Goal: Task Accomplishment & Management: Use online tool/utility

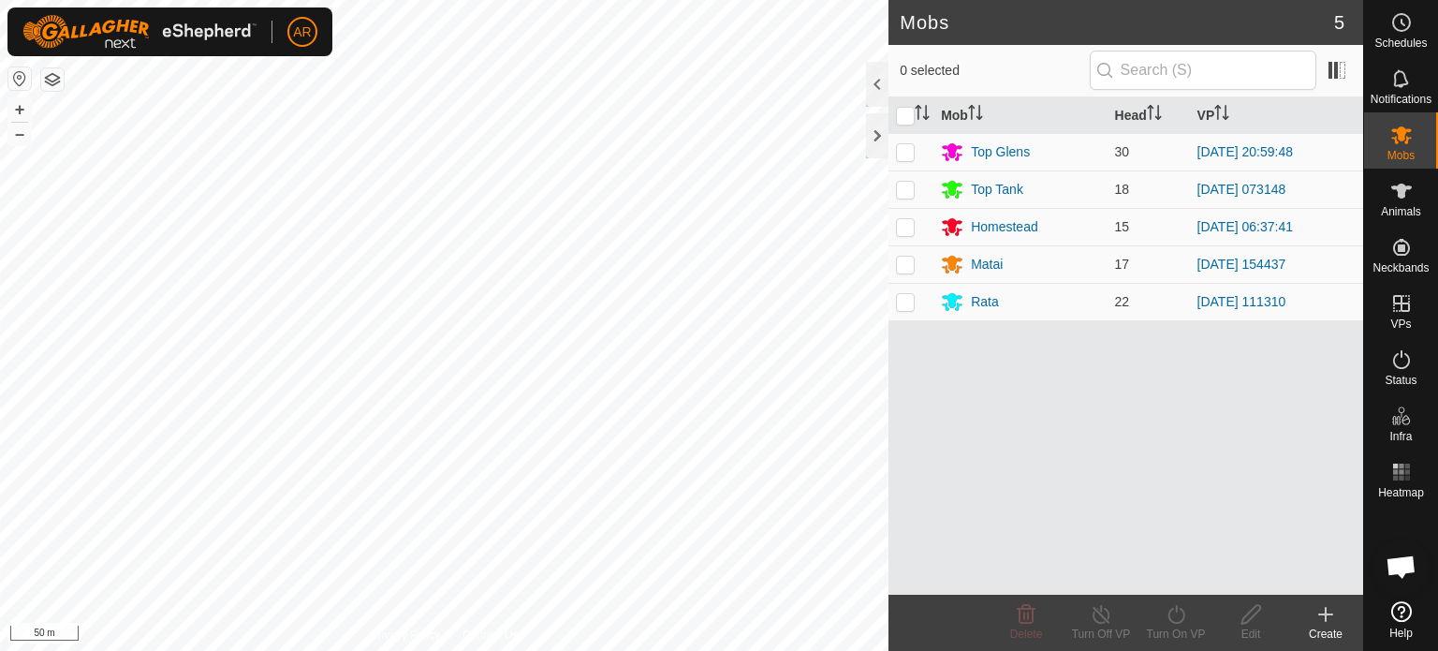
click at [490, 650] on html "AR Schedules Notifications Mobs Animals Neckbands VPs Status Infra Heatmap Help…" at bounding box center [719, 325] width 1438 height 651
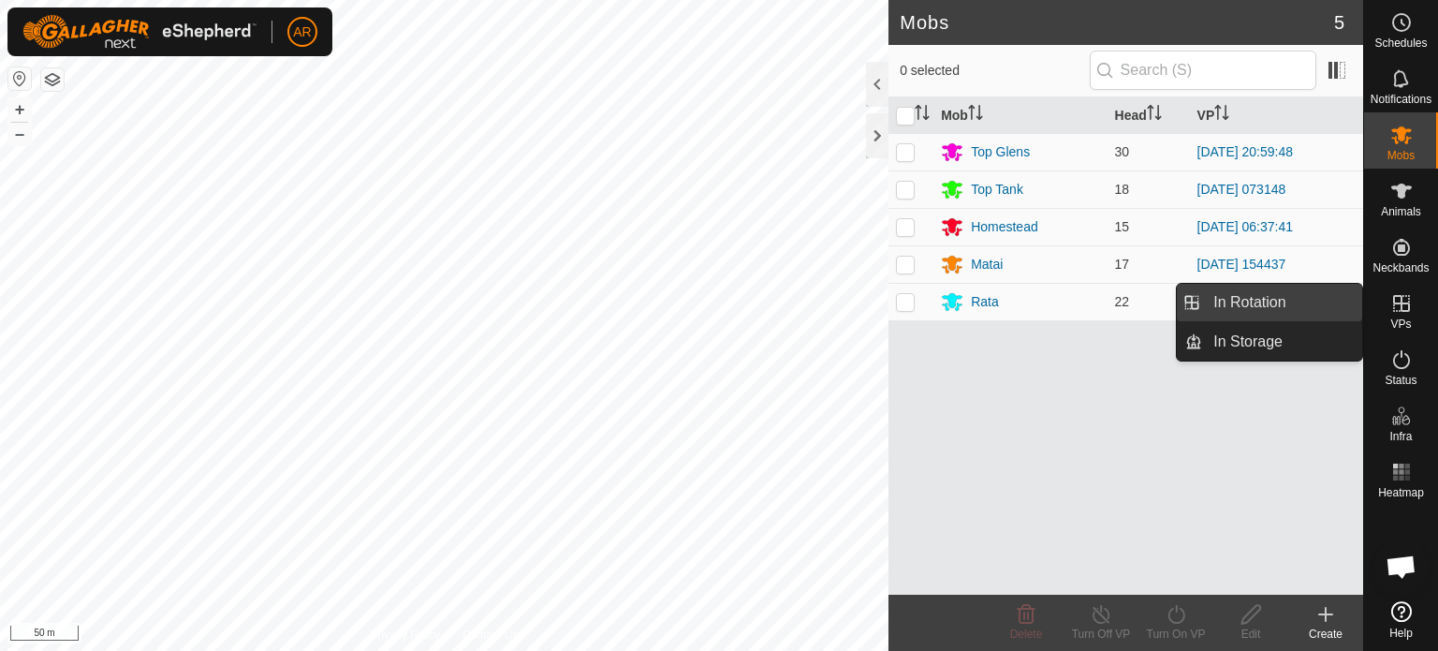
click at [1258, 309] on link "In Rotation" at bounding box center [1282, 302] width 160 height 37
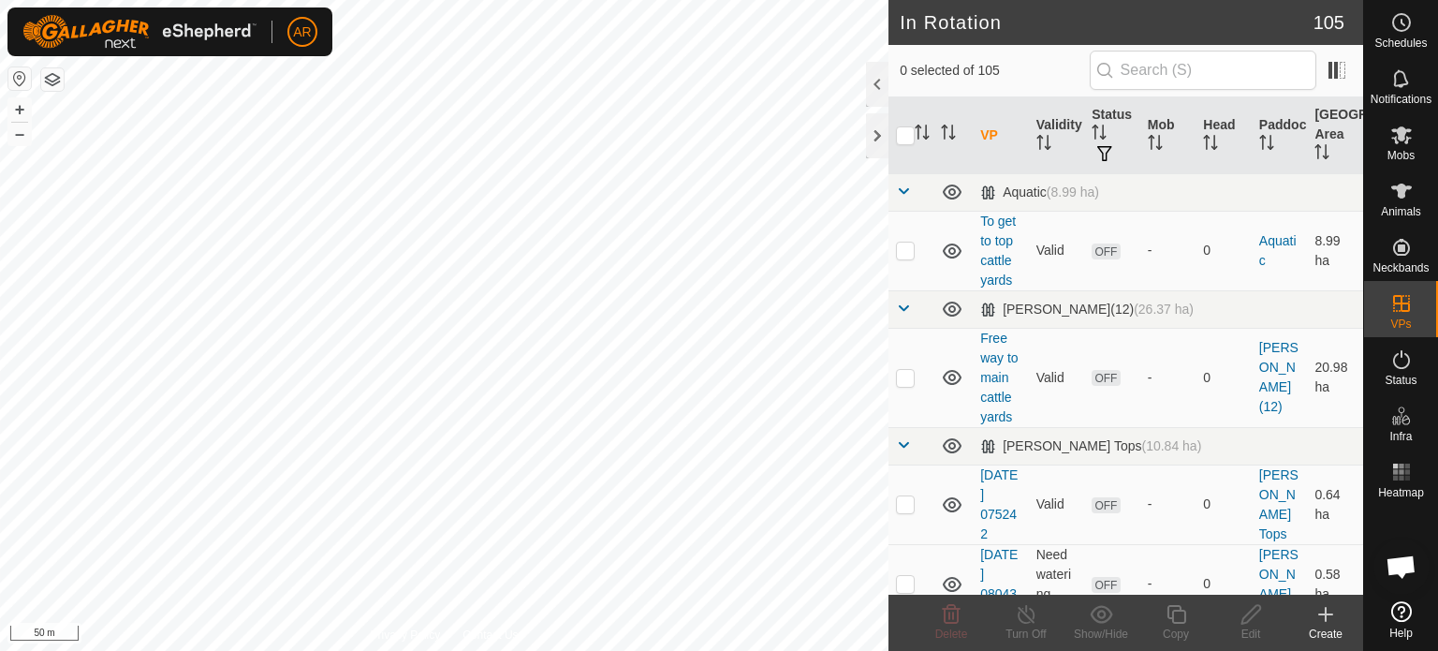
click at [1323, 615] on icon at bounding box center [1325, 614] width 22 height 22
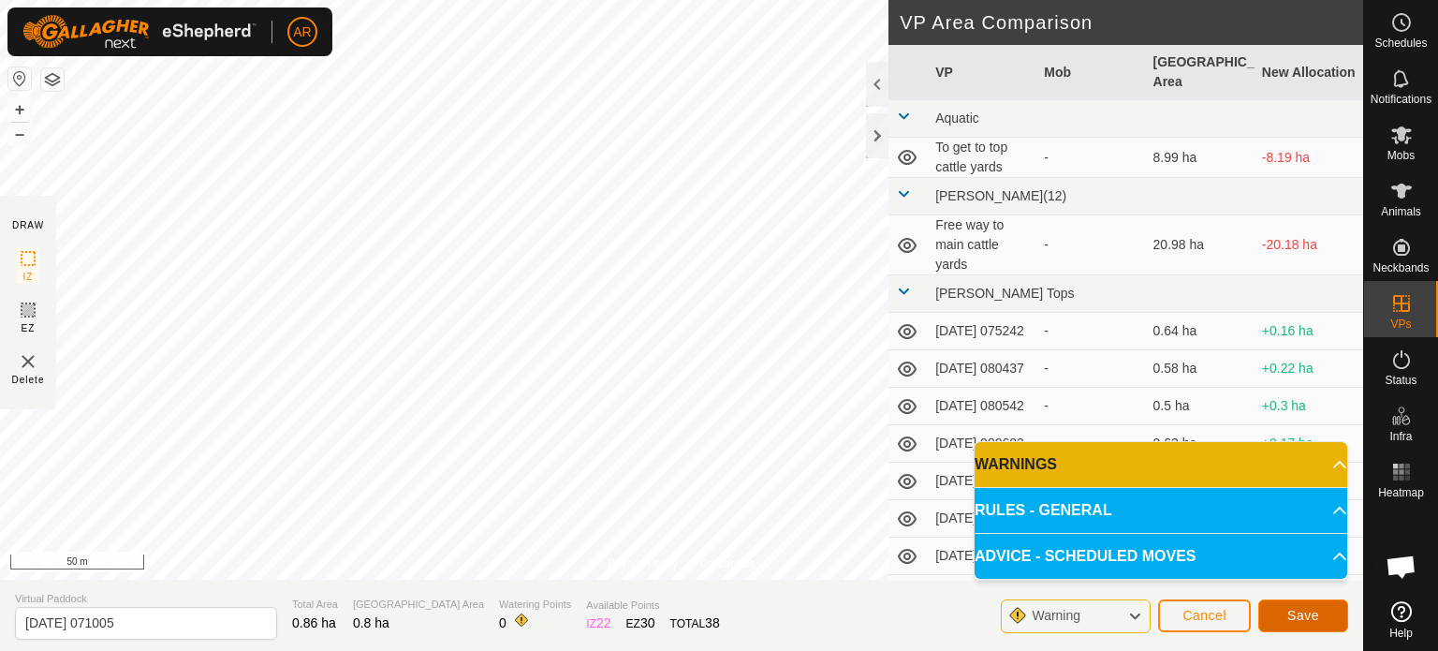
click at [1308, 622] on span "Save" at bounding box center [1303, 615] width 32 height 15
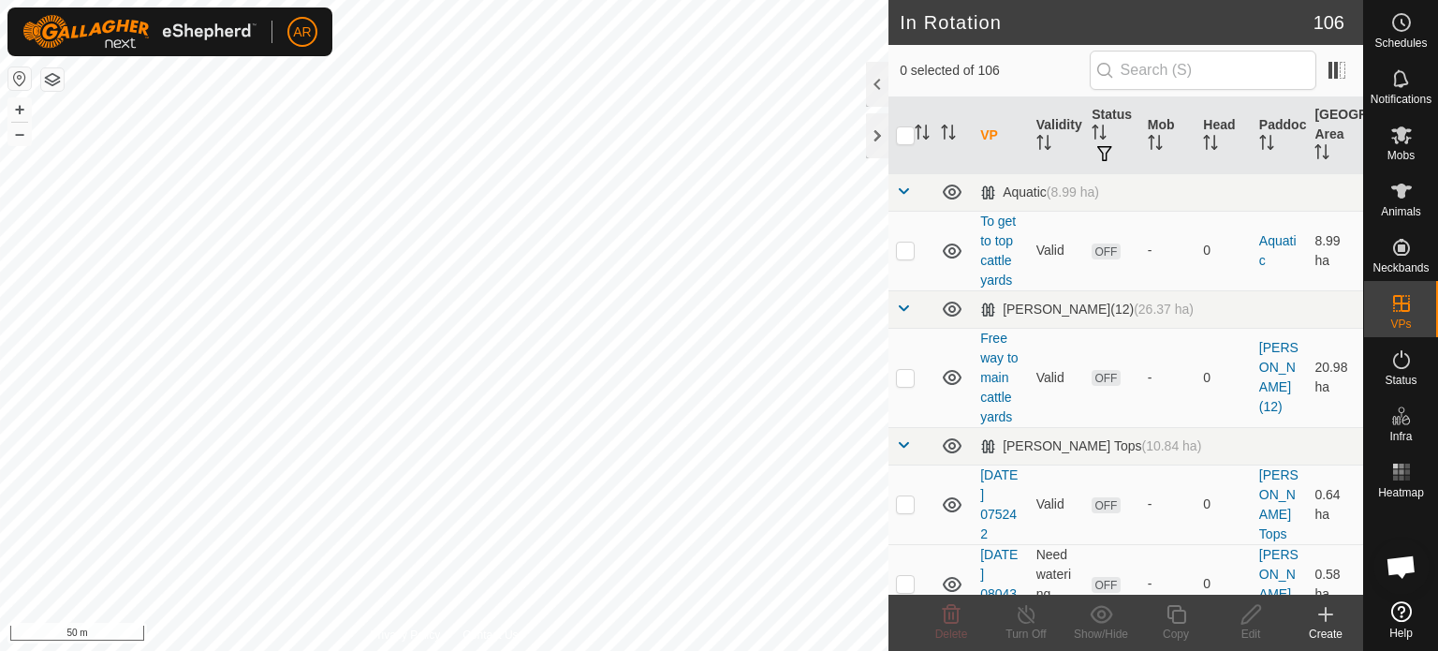
click at [1326, 613] on icon at bounding box center [1326, 614] width 0 height 13
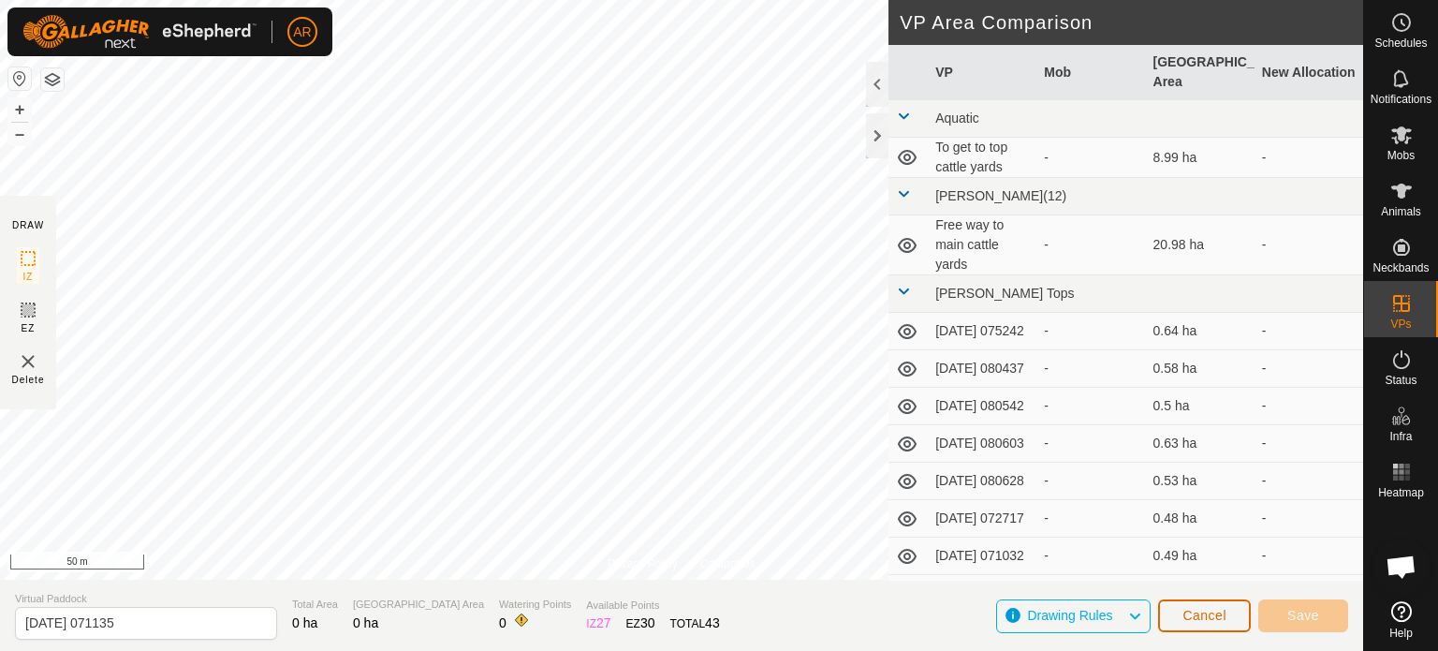
click at [1192, 612] on span "Cancel" at bounding box center [1204, 615] width 44 height 15
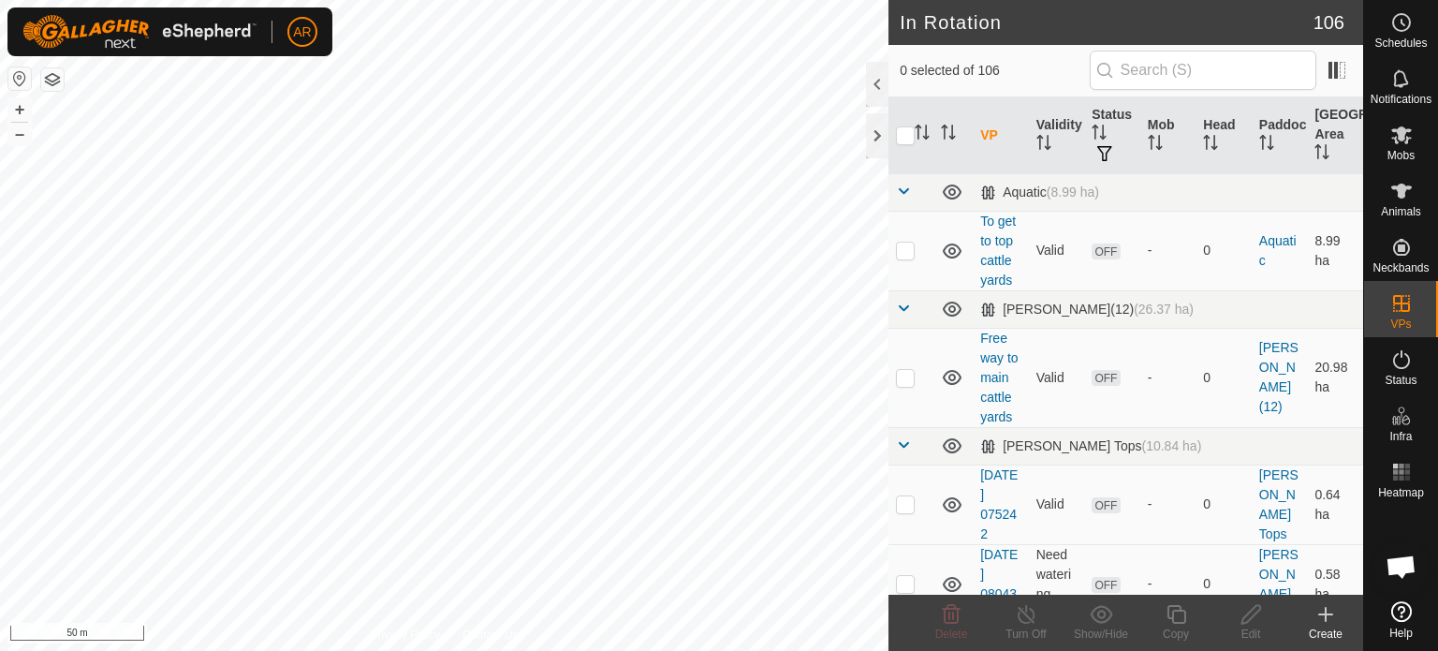
click at [1327, 614] on icon at bounding box center [1325, 614] width 13 height 0
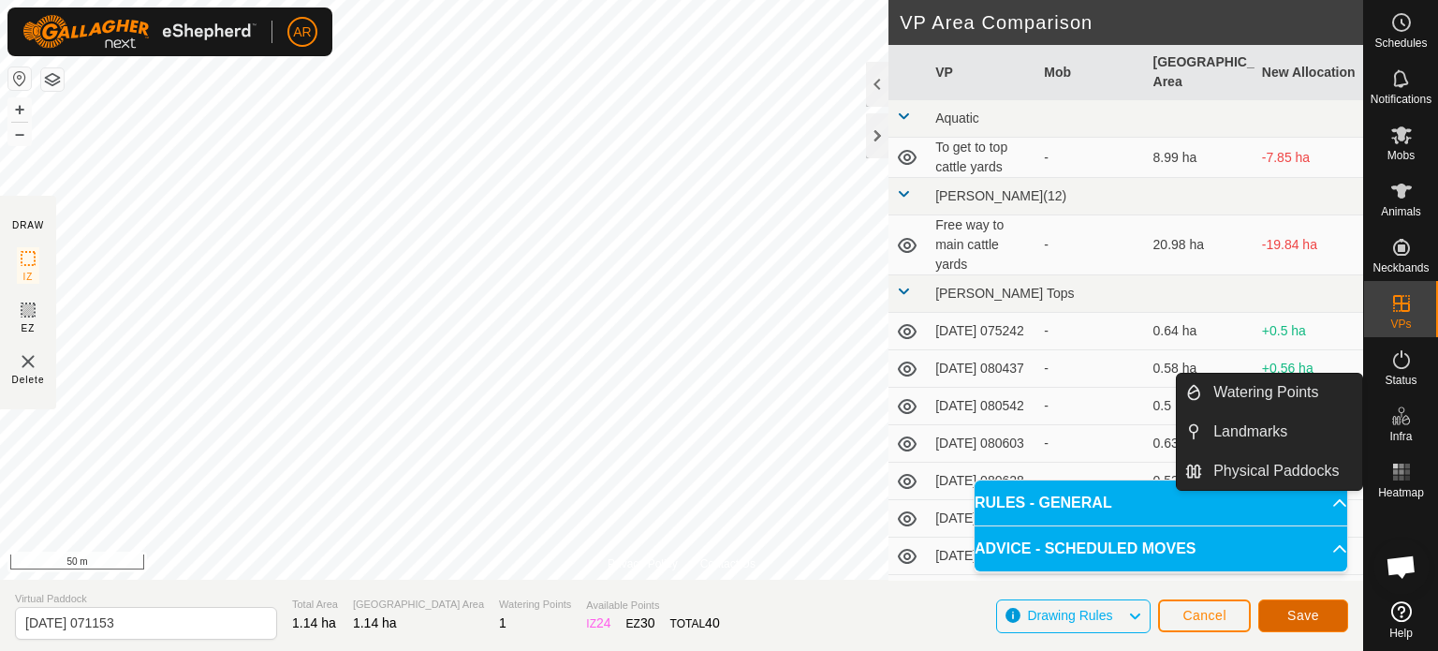
click at [1311, 617] on span "Save" at bounding box center [1303, 615] width 32 height 15
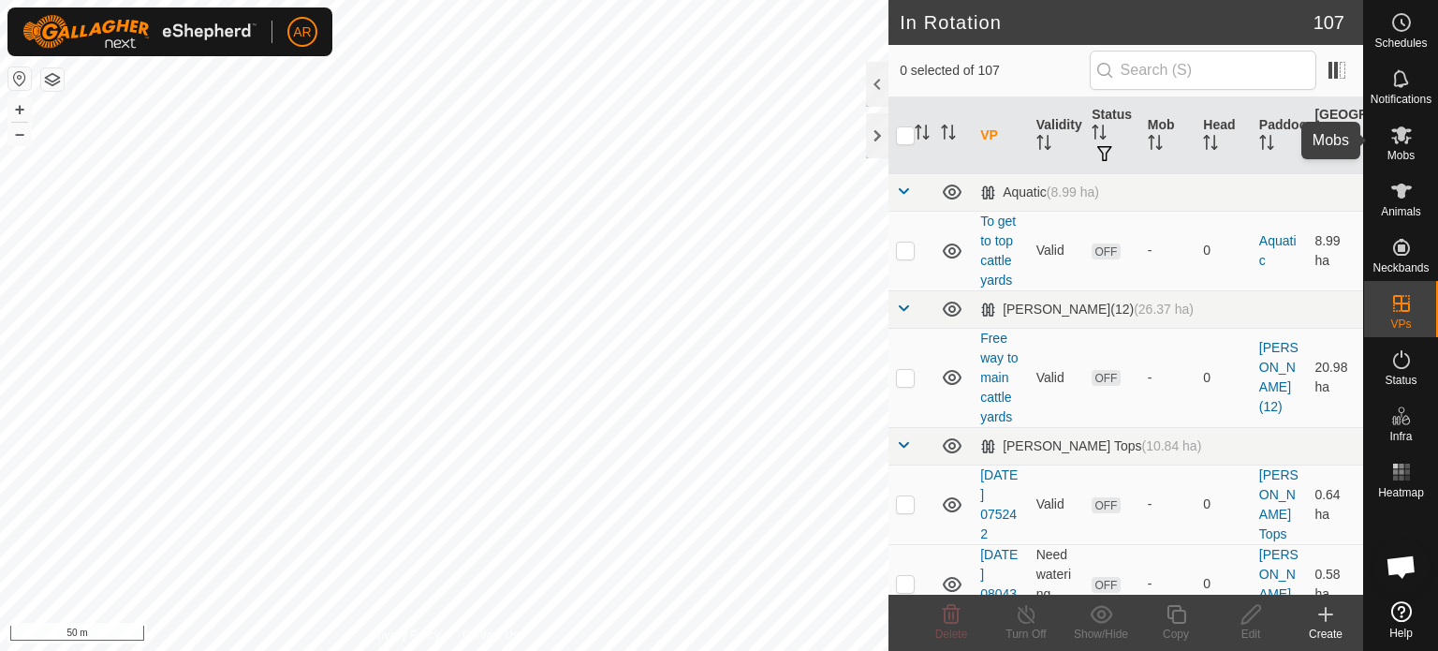
click at [1408, 143] on icon at bounding box center [1401, 135] width 22 height 22
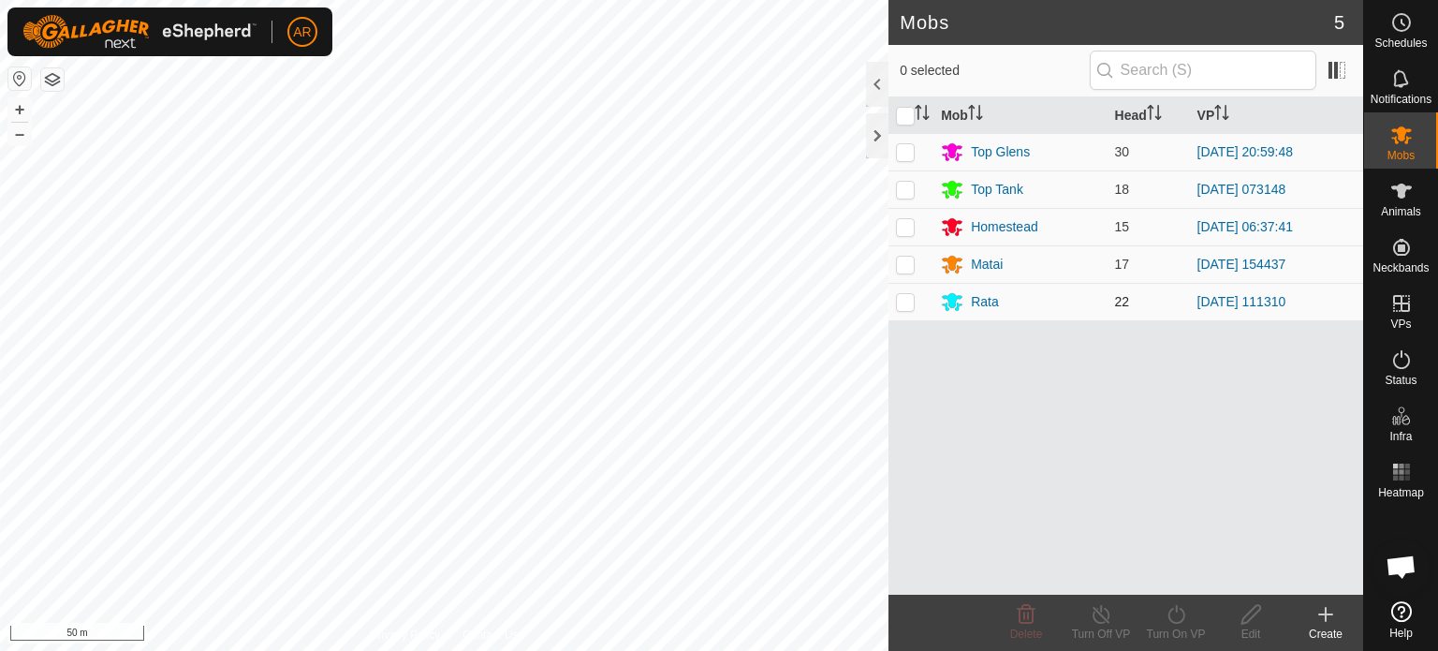
click at [903, 302] on p-checkbox at bounding box center [905, 301] width 19 height 15
checkbox input "true"
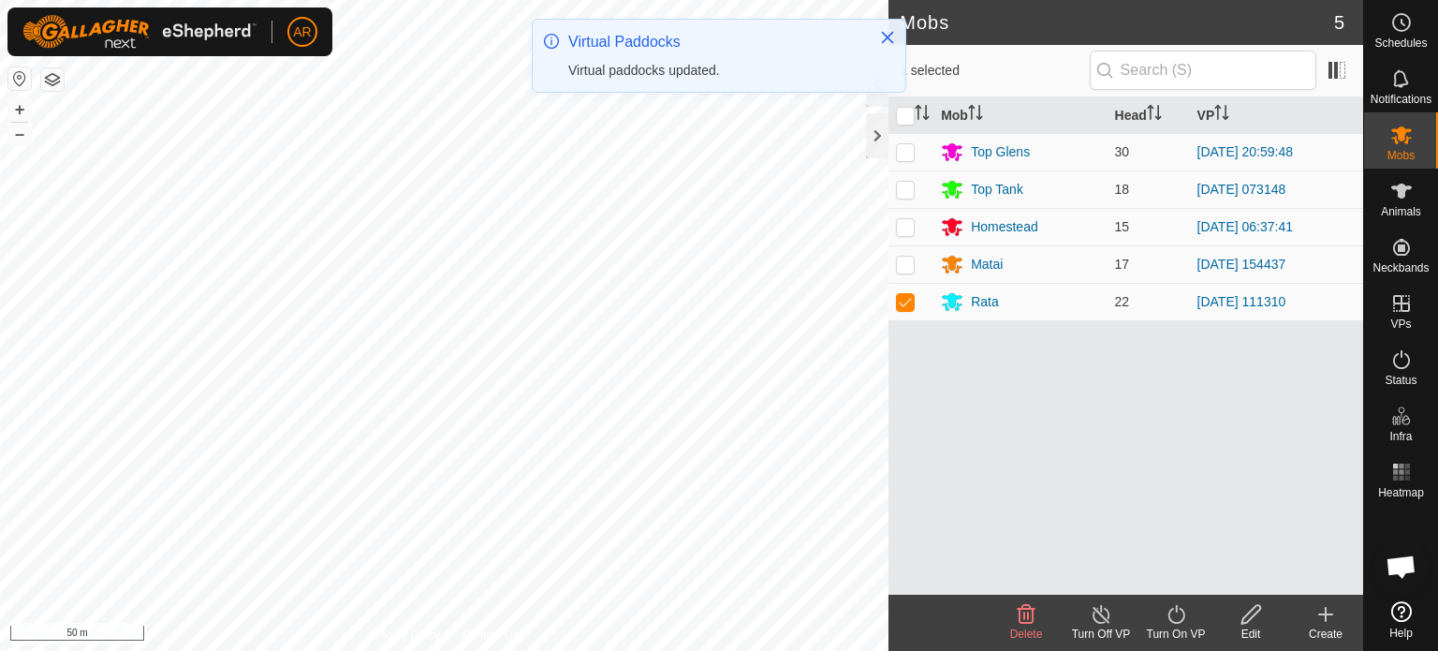
click at [1167, 619] on icon at bounding box center [1176, 614] width 23 height 22
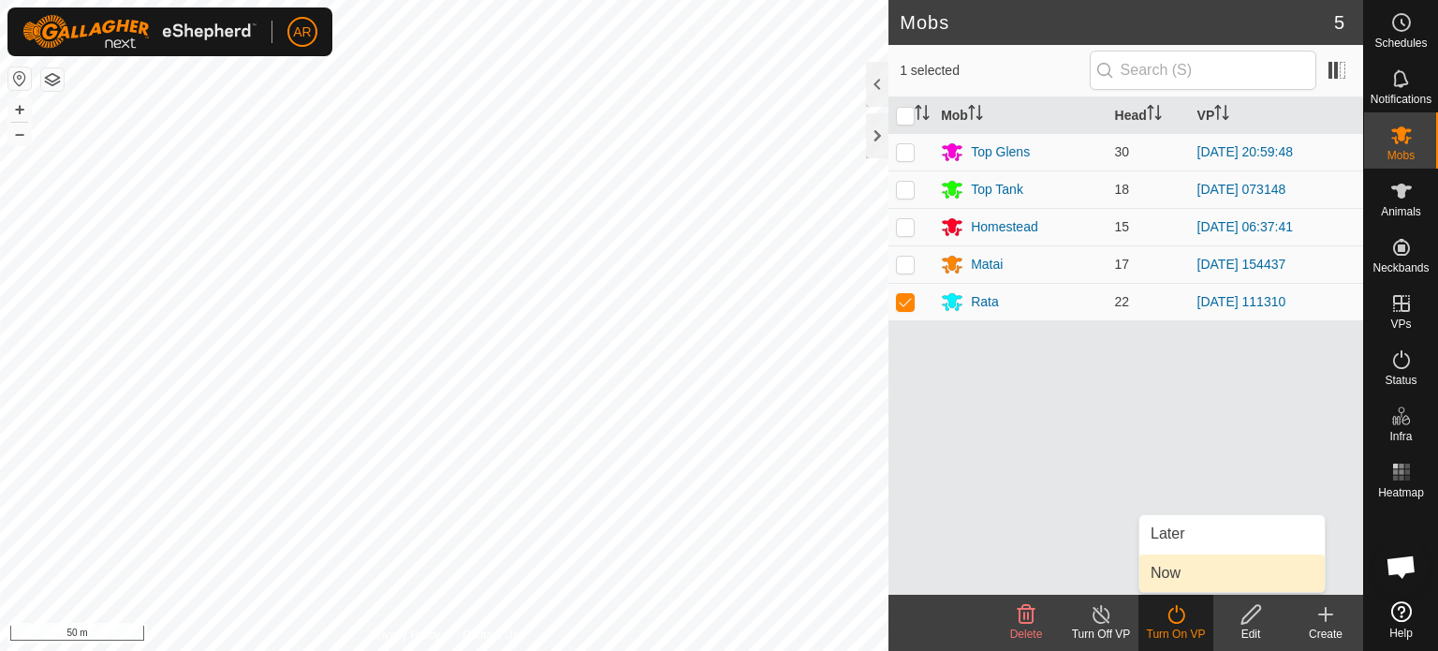
click at [1153, 572] on link "Now" at bounding box center [1231, 572] width 185 height 37
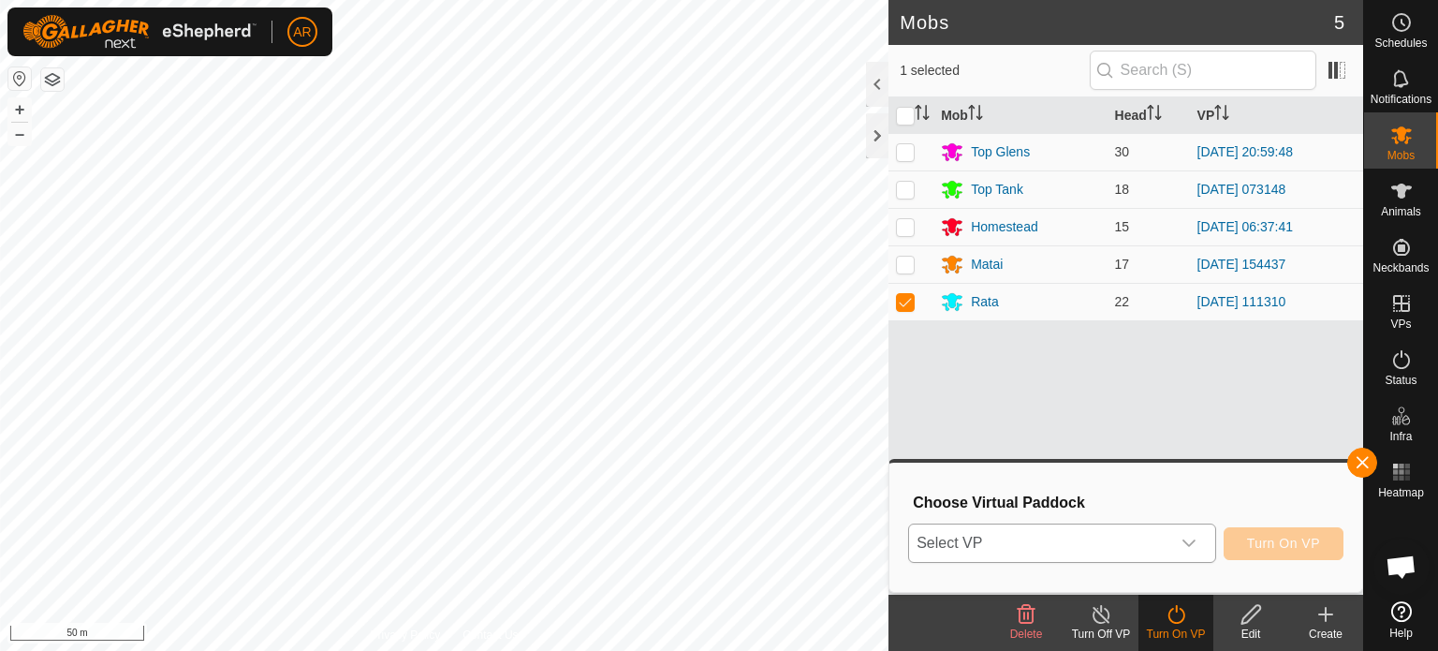
click at [973, 547] on span "Select VP" at bounding box center [1039, 542] width 261 height 37
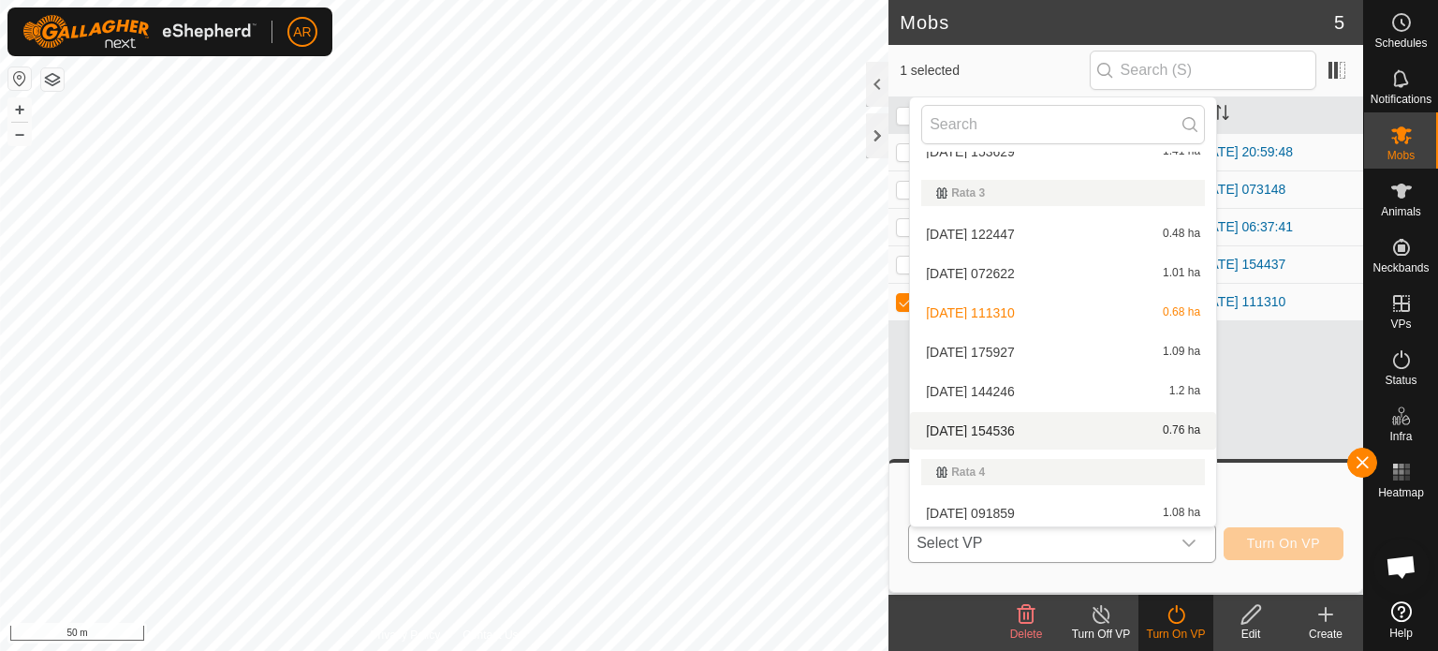
scroll to position [4606, 0]
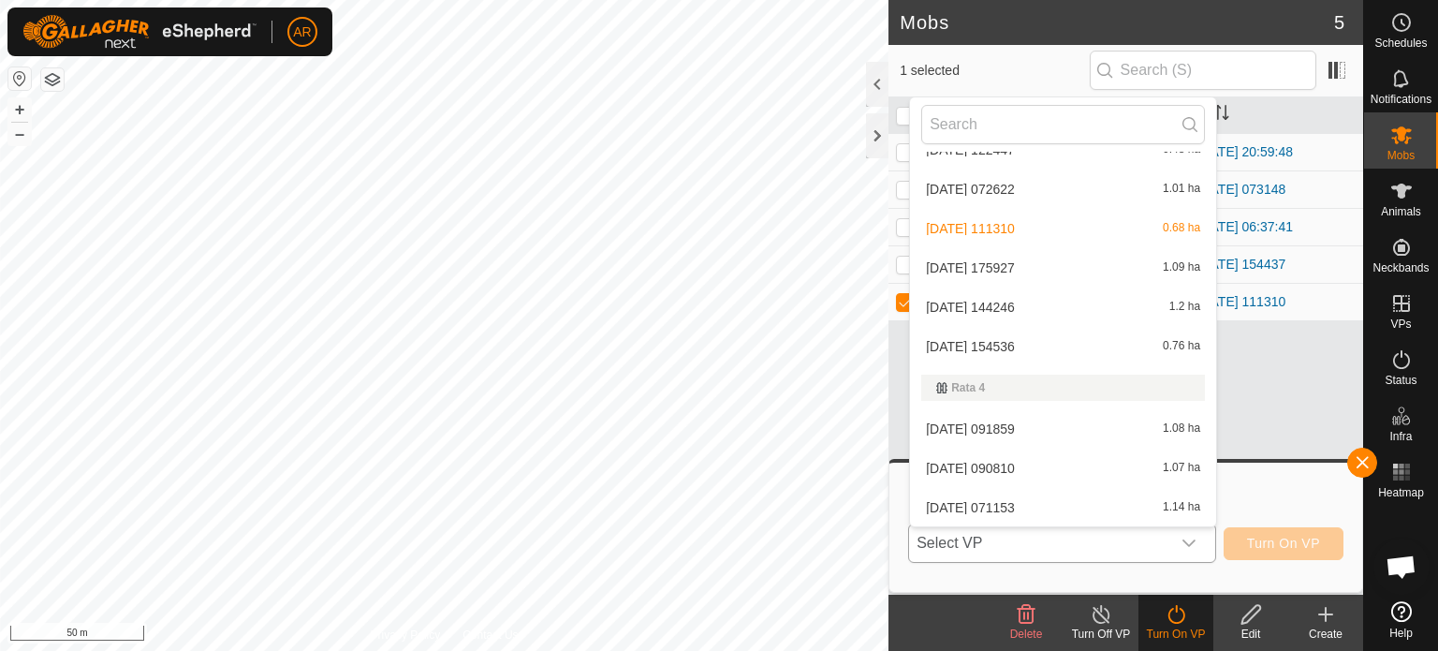
click at [966, 506] on li "[DATE] 071153 1.14 ha" at bounding box center [1063, 507] width 306 height 37
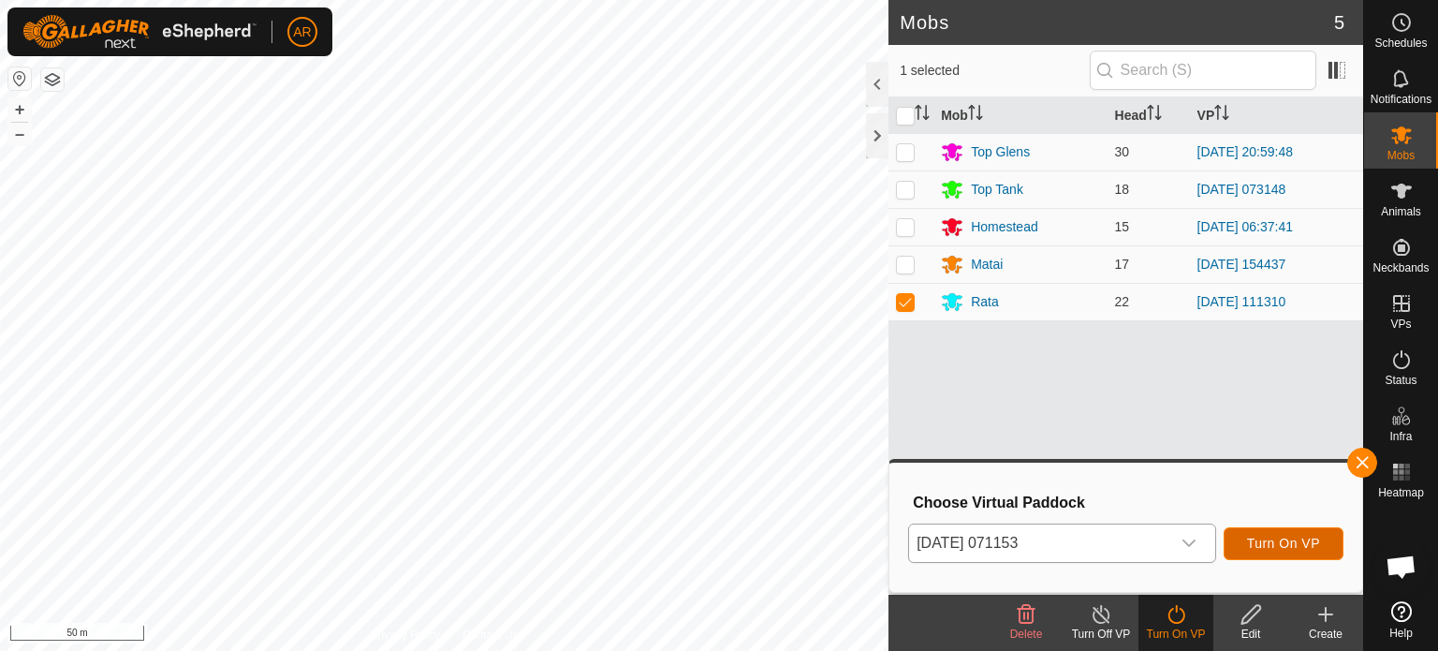
click at [1281, 541] on span "Turn On VP" at bounding box center [1283, 542] width 73 height 15
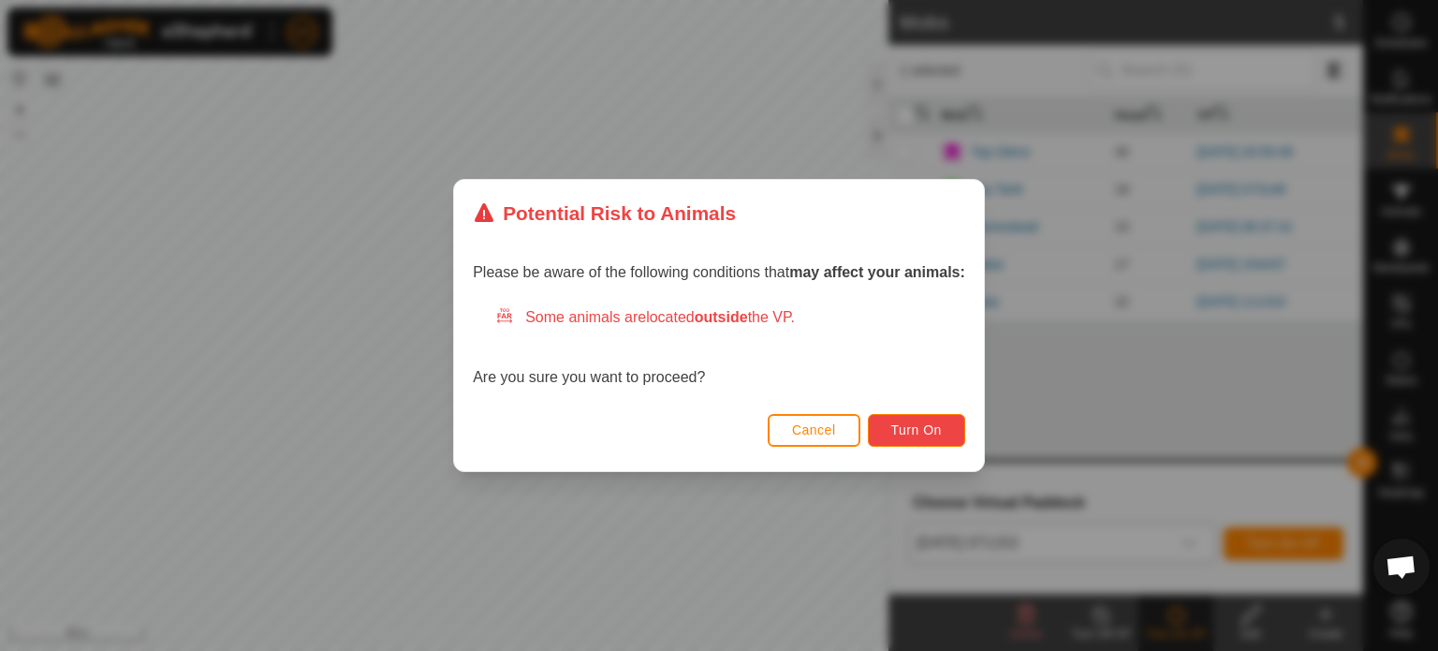
click at [876, 432] on button "Turn On" at bounding box center [916, 430] width 97 height 33
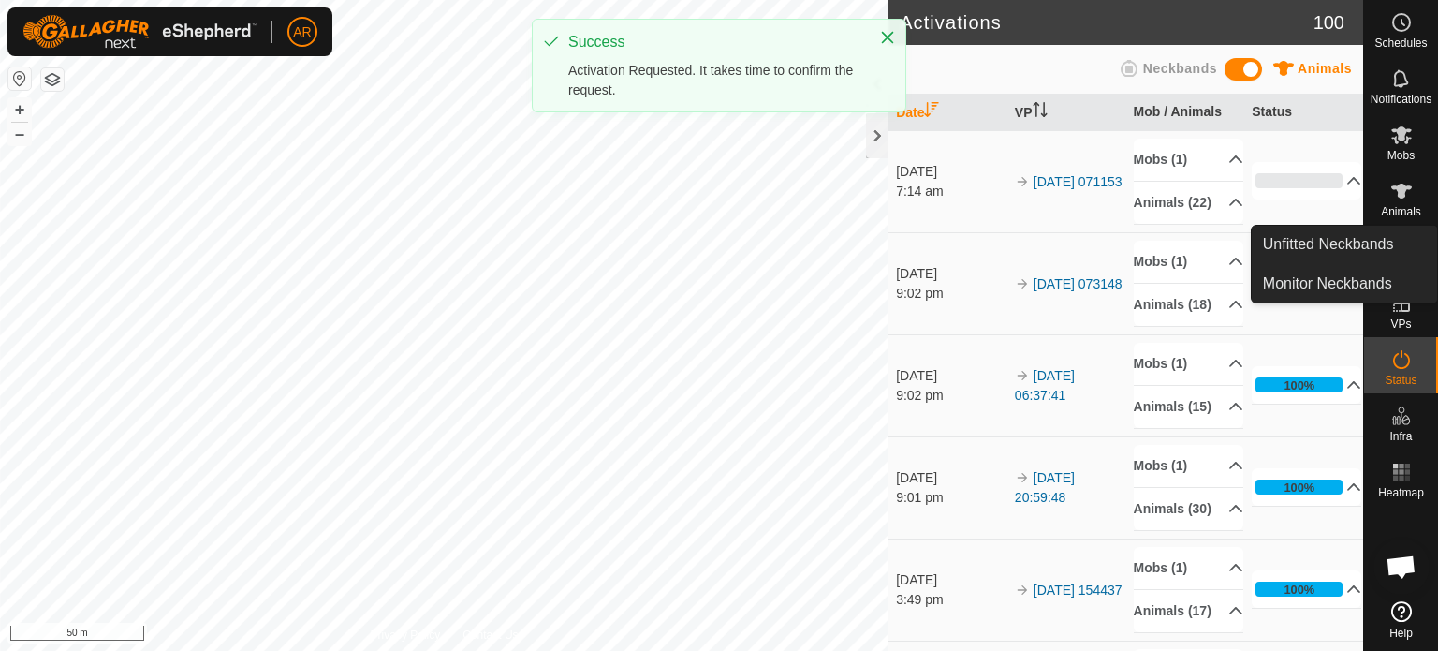
click at [1396, 138] on icon at bounding box center [1401, 135] width 22 height 22
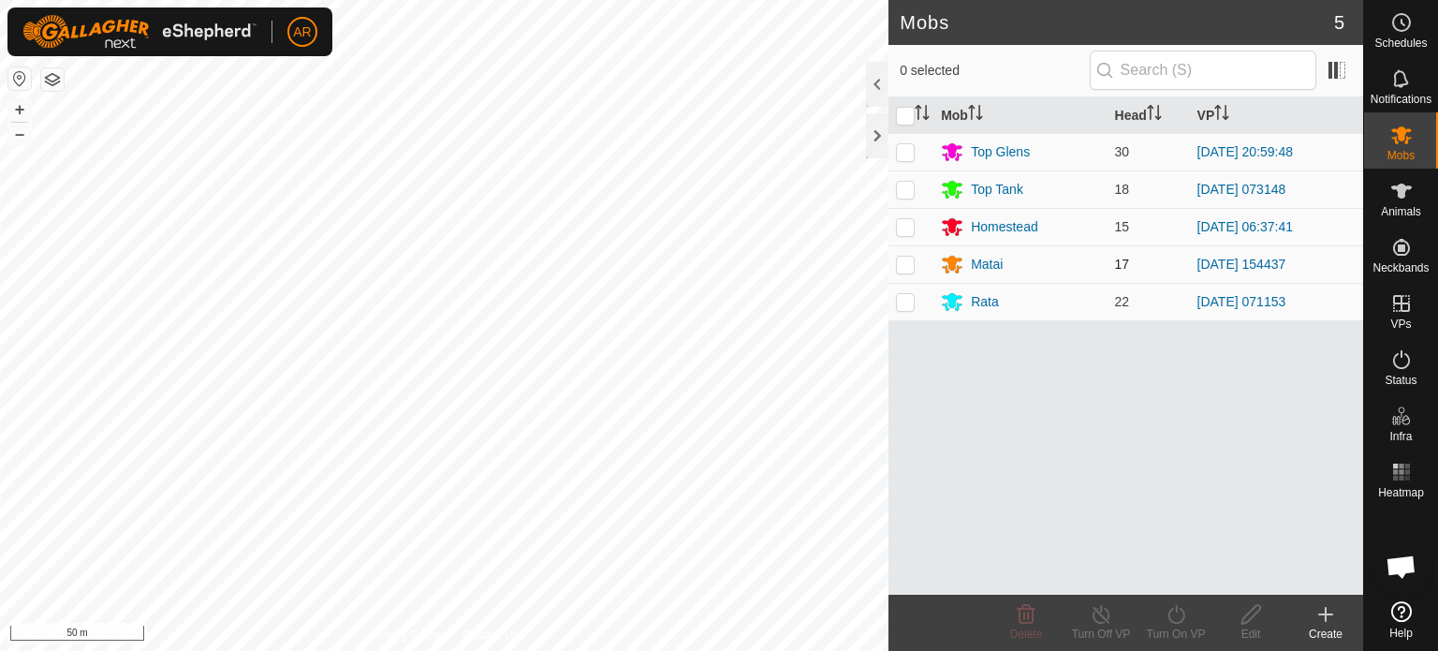
click at [906, 267] on p-checkbox at bounding box center [905, 264] width 19 height 15
checkbox input "true"
click at [1179, 609] on icon at bounding box center [1176, 614] width 23 height 22
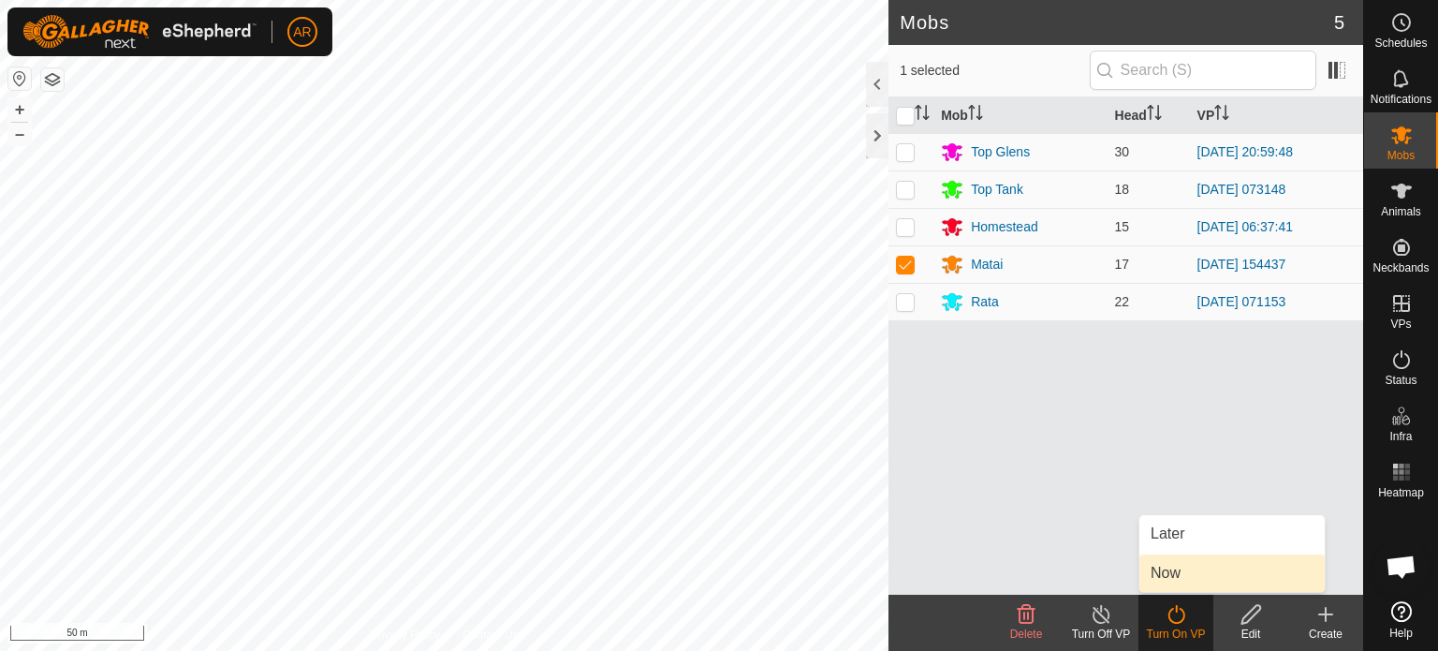
click at [1163, 581] on link "Now" at bounding box center [1231, 572] width 185 height 37
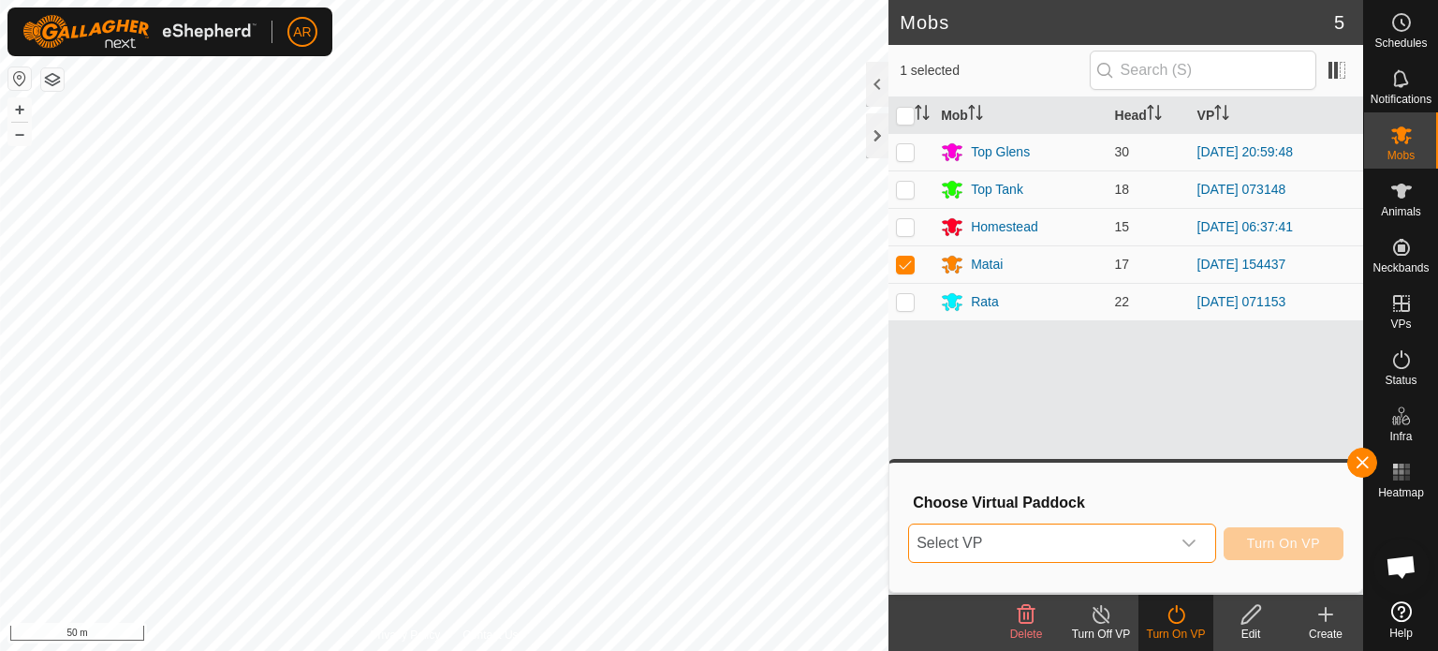
click at [987, 542] on span "Select VP" at bounding box center [1039, 542] width 261 height 37
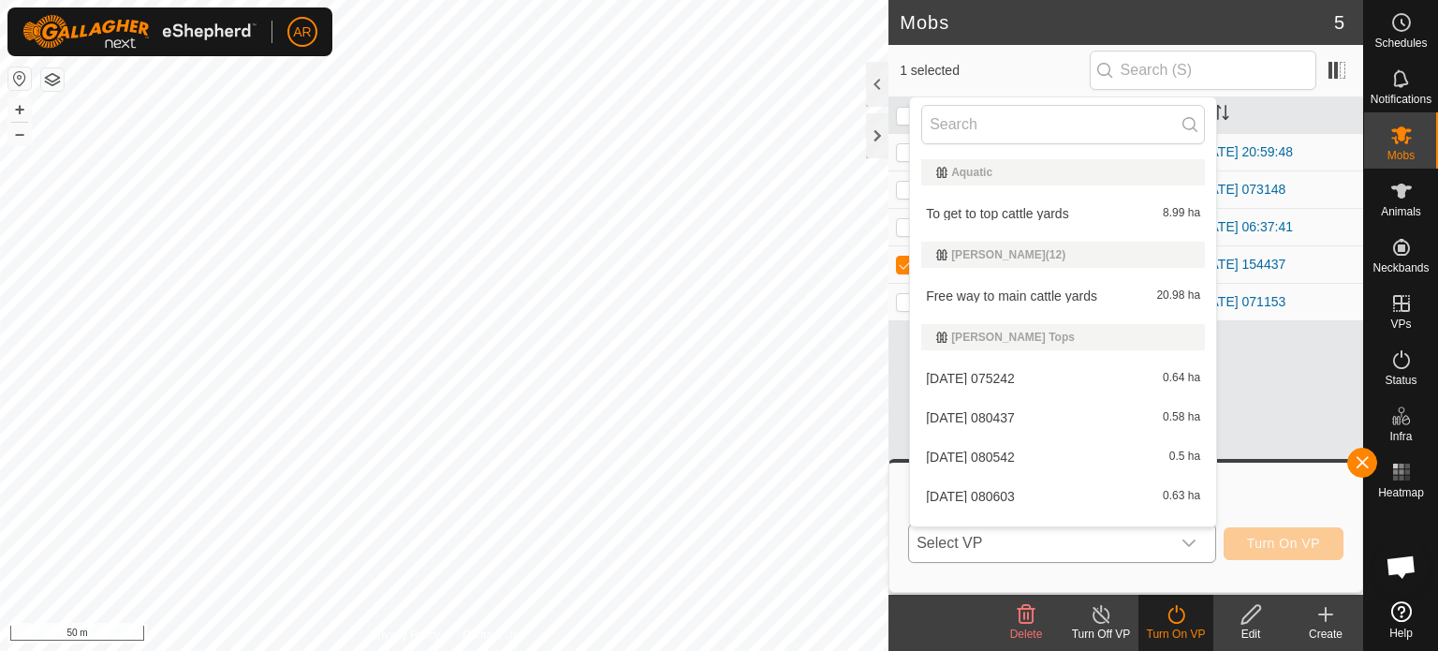
scroll to position [28, 0]
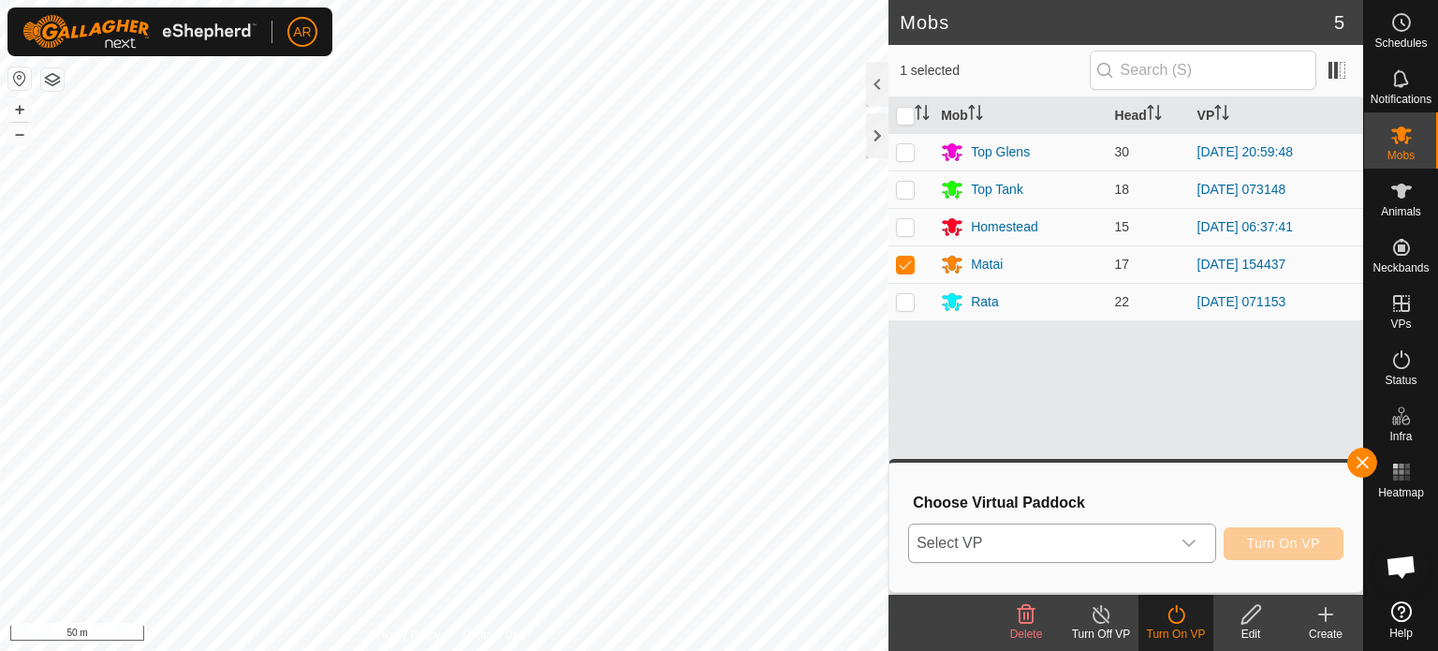
click at [1008, 550] on span "Select VP" at bounding box center [1039, 542] width 261 height 37
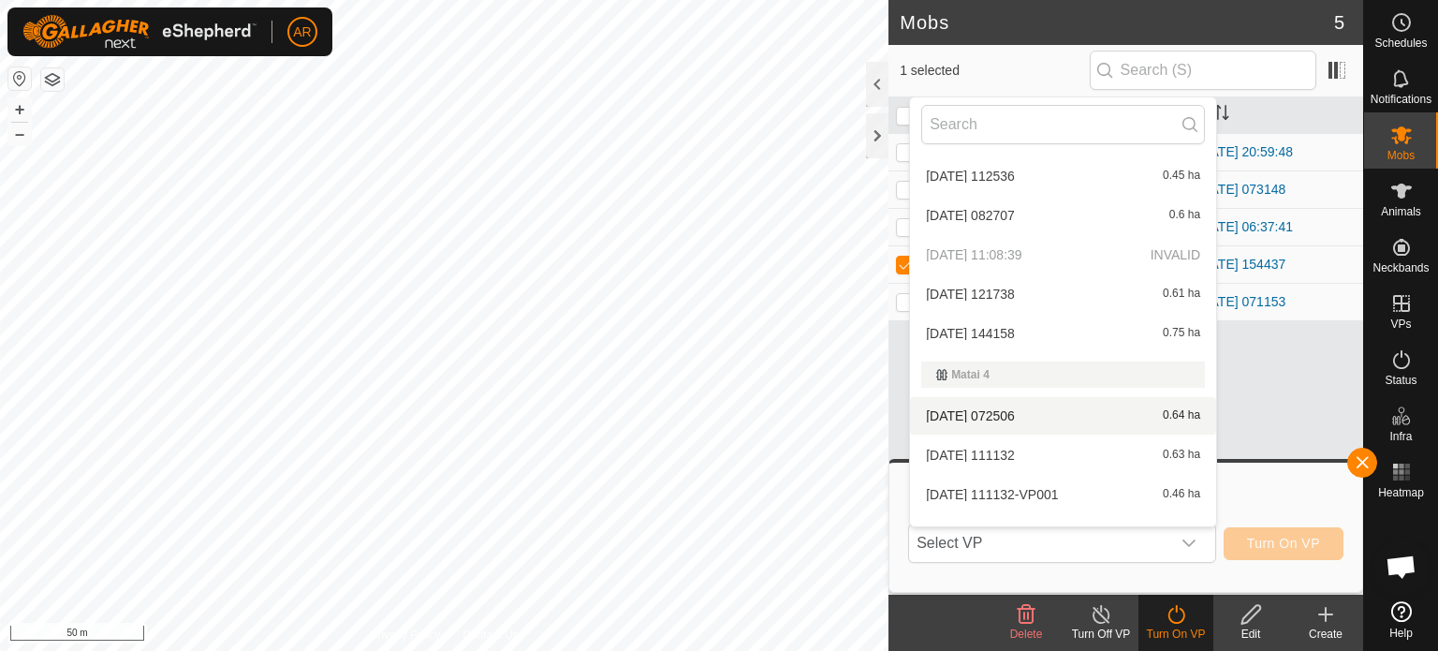
scroll to position [3117, 0]
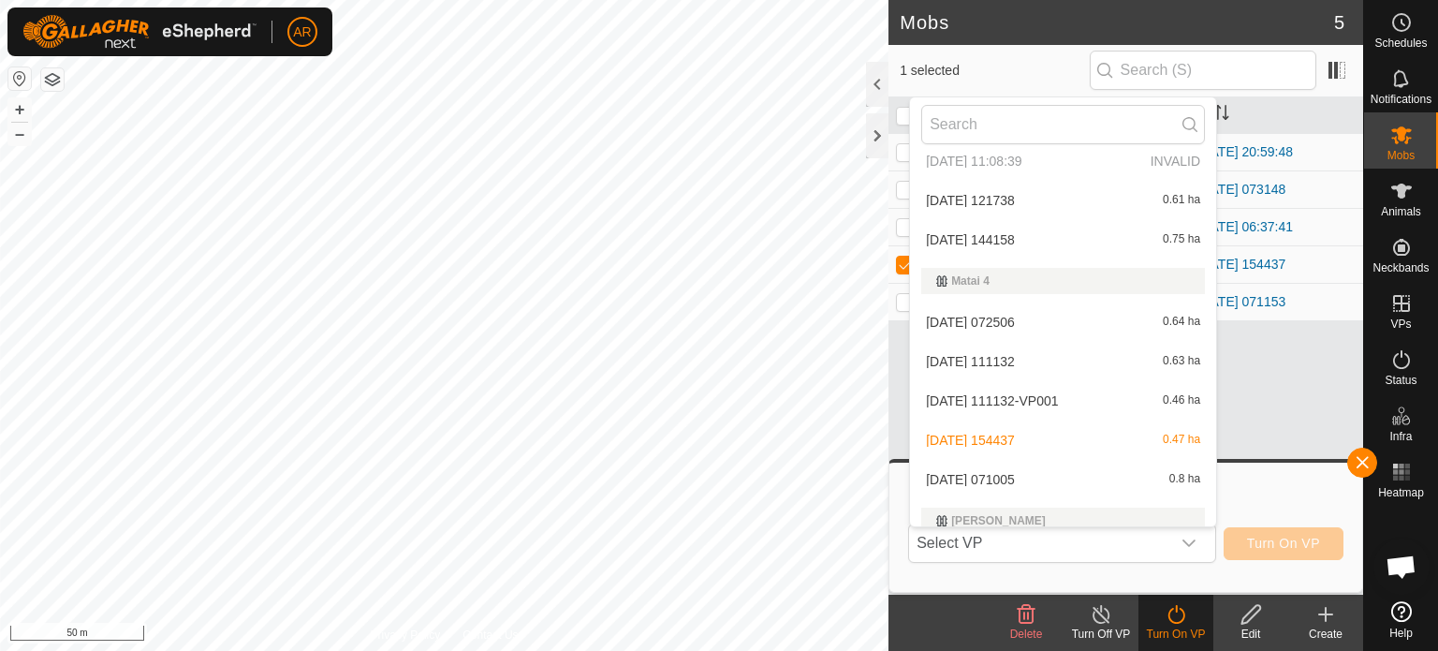
click at [1022, 475] on li "[DATE] 071005 0.8 ha" at bounding box center [1063, 479] width 306 height 37
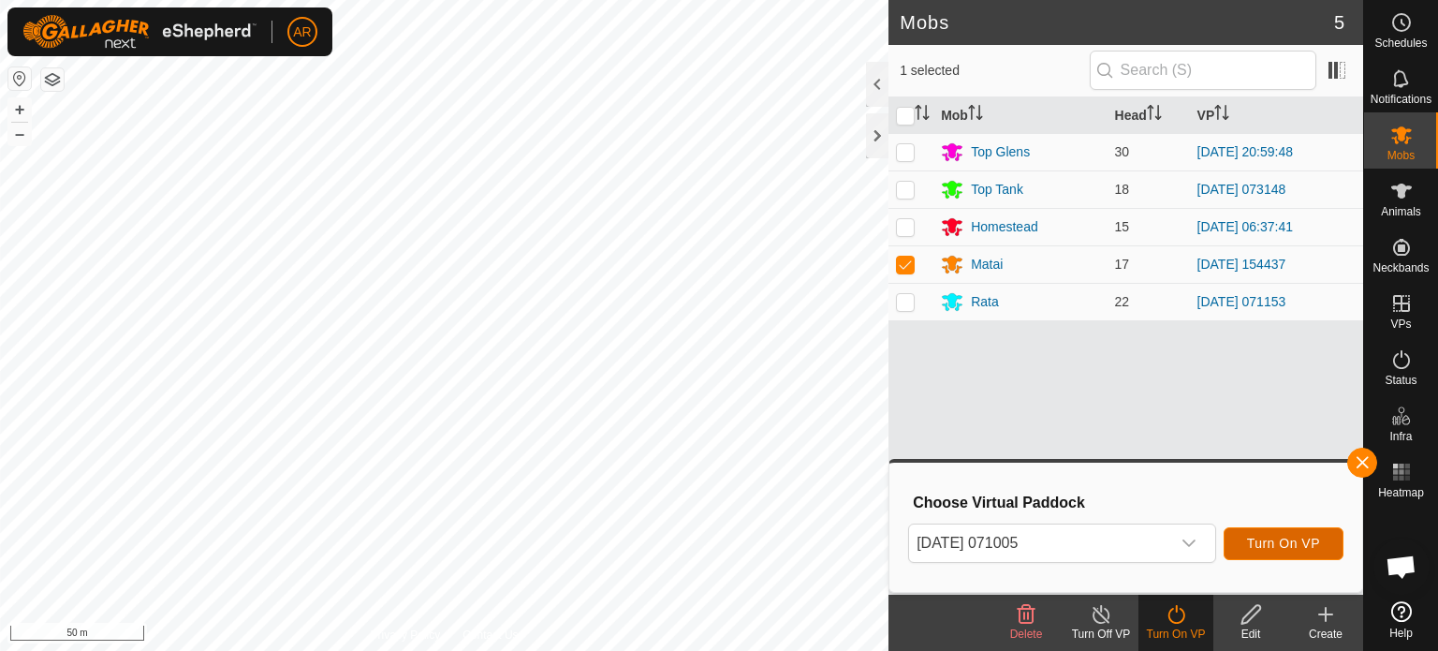
click at [1271, 540] on span "Turn On VP" at bounding box center [1283, 542] width 73 height 15
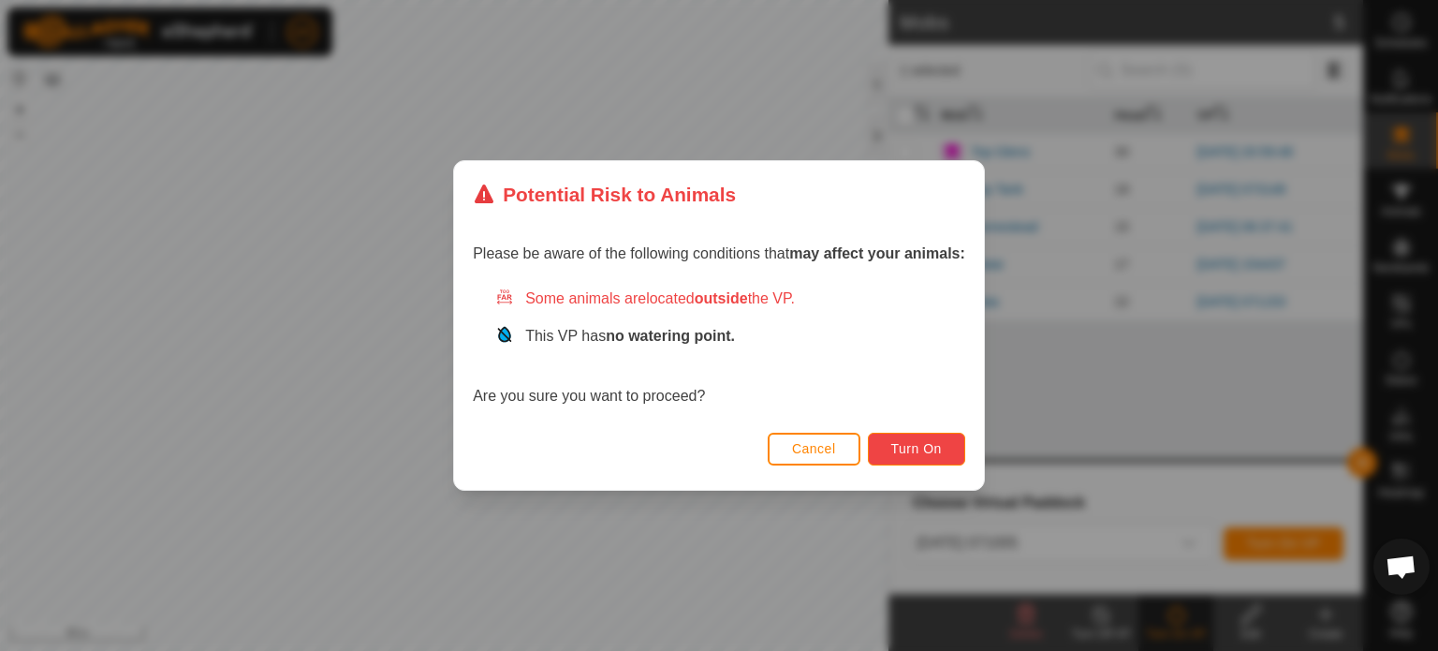
click at [916, 446] on span "Turn On" at bounding box center [916, 448] width 51 height 15
